Goal: Task Accomplishment & Management: Manage account settings

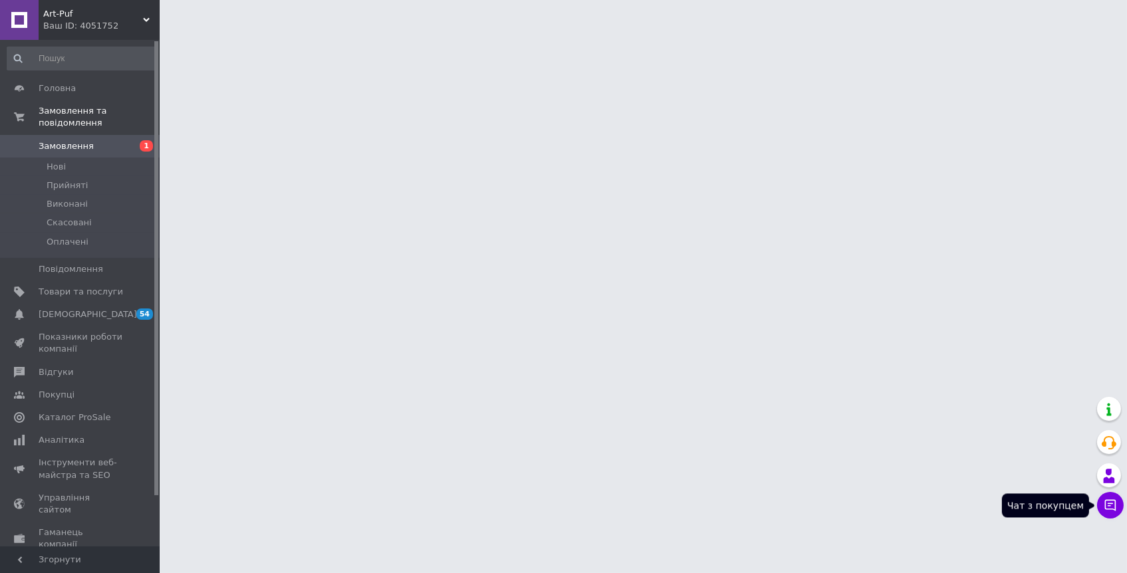
click at [1111, 504] on icon at bounding box center [1110, 505] width 11 height 11
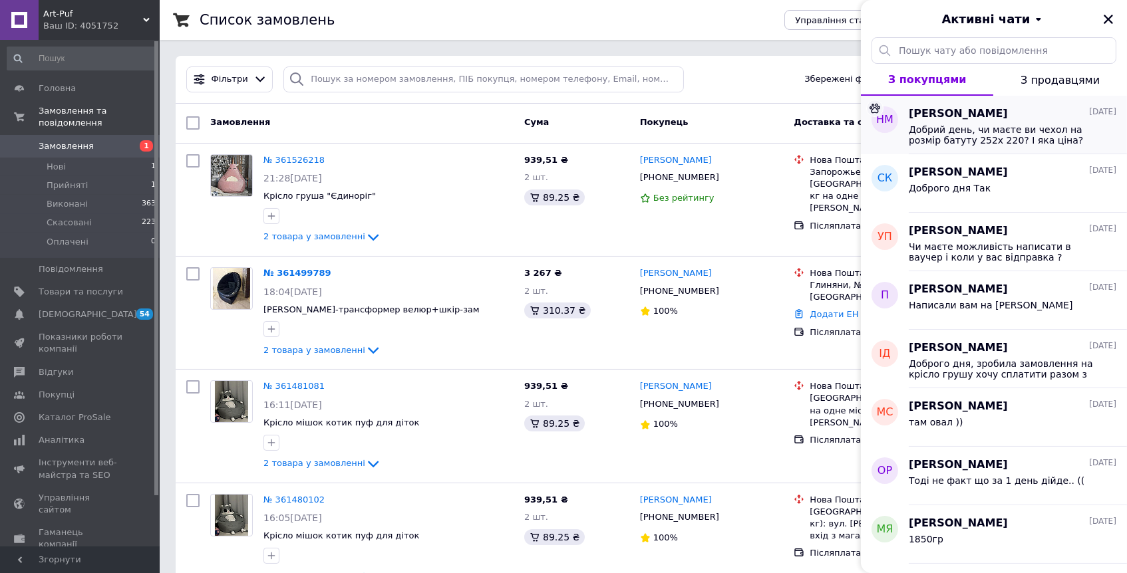
click at [936, 119] on span "Наталия Мирошниченко" at bounding box center [958, 113] width 99 height 15
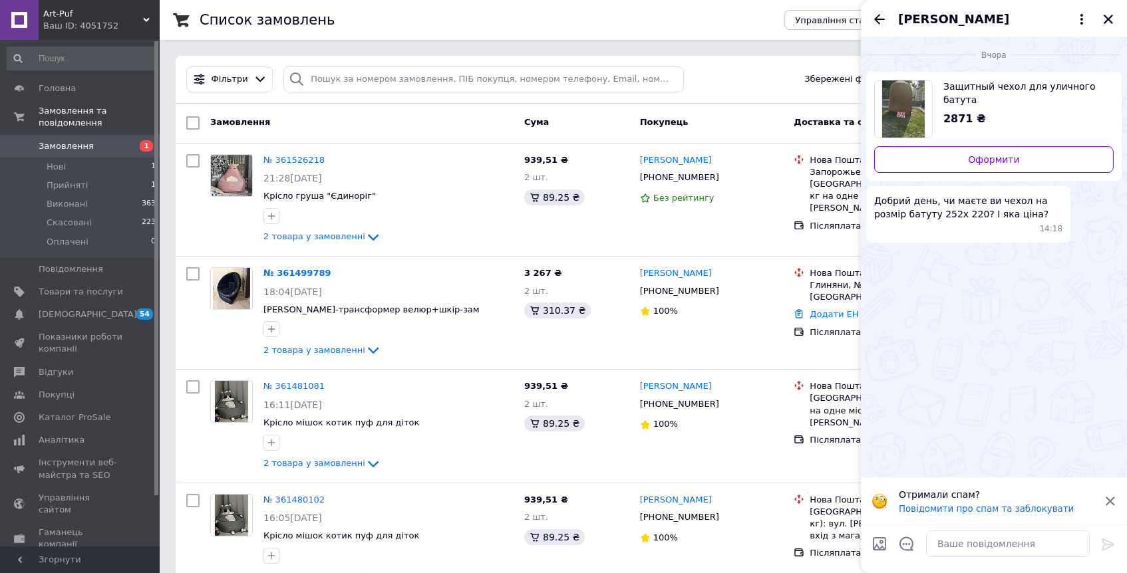
click at [885, 18] on icon "Назад" at bounding box center [879, 19] width 16 height 16
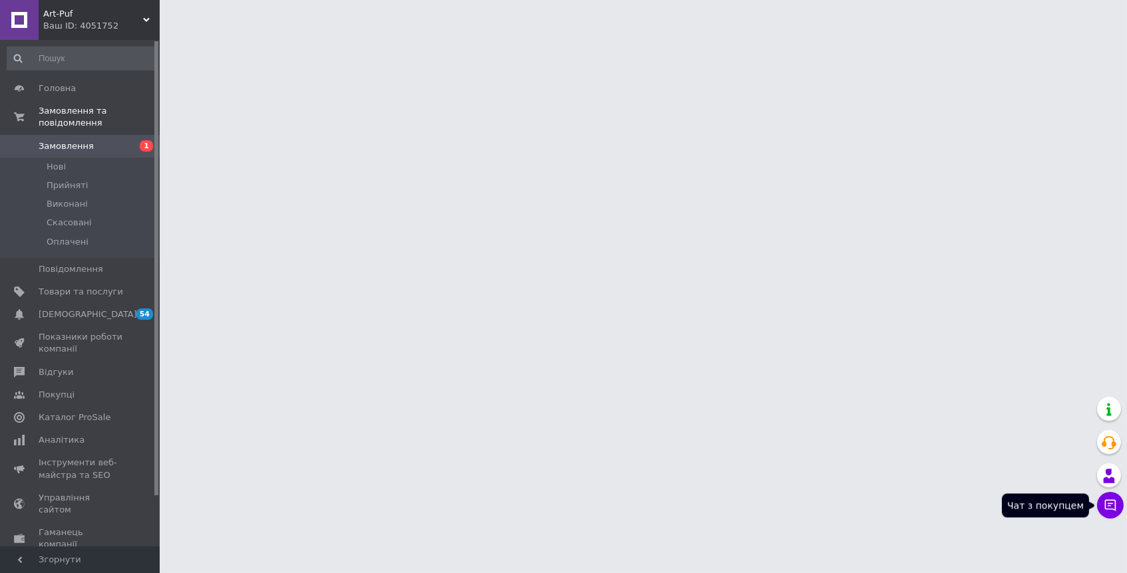
click at [1108, 493] on button "Чат з покупцем" at bounding box center [1110, 505] width 27 height 27
